Goal: Check status

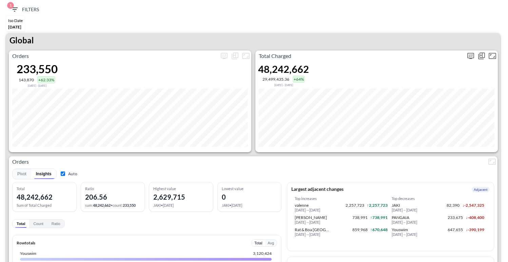
click at [470, 54] on icon "more" at bounding box center [470, 55] width 4 height 3
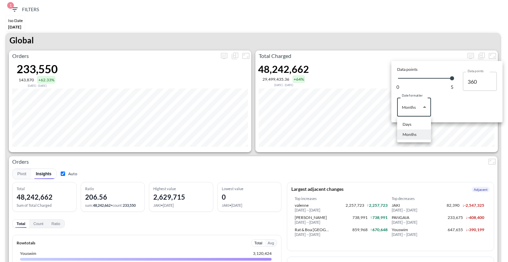
click at [417, 107] on body "BI.P.EYE, Interactive Analytics Dashboards 1 Filters Iso Date May 01, 2025 Glob…" at bounding box center [254, 131] width 508 height 262
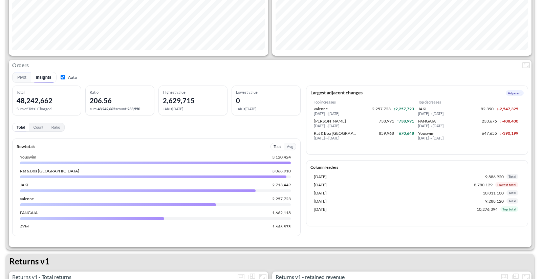
scroll to position [97, 0]
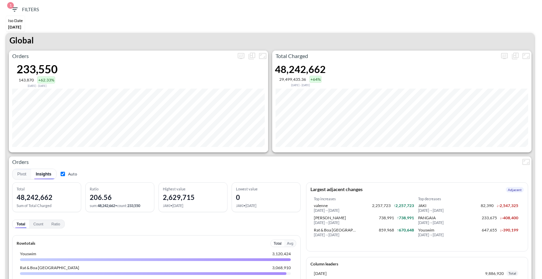
scroll to position [185, 0]
